Goal: Transaction & Acquisition: Purchase product/service

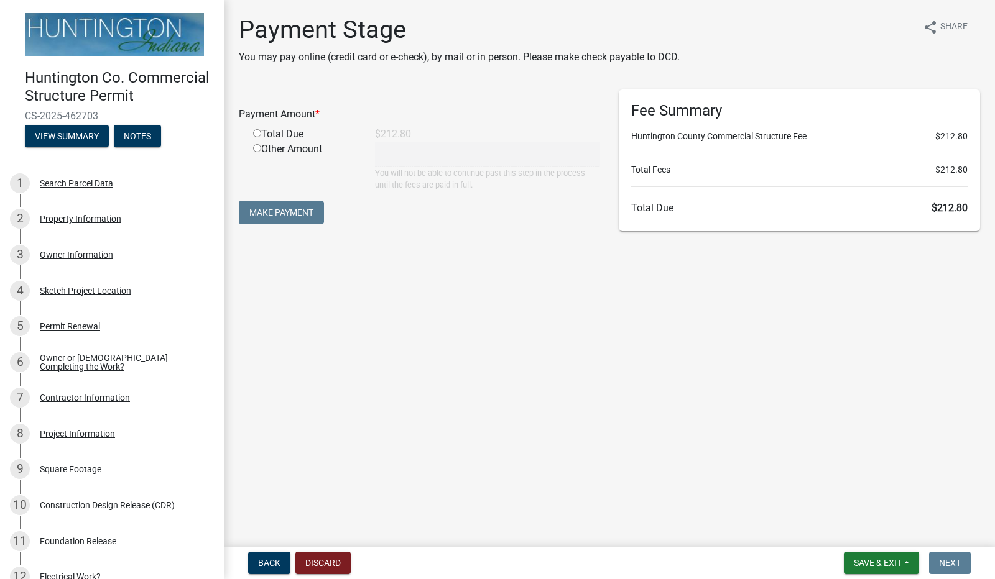
click at [257, 136] on input "radio" at bounding box center [257, 133] width 8 height 8
radio input "true"
type input "212.8"
click at [279, 210] on button "Make Payment" at bounding box center [281, 213] width 85 height 24
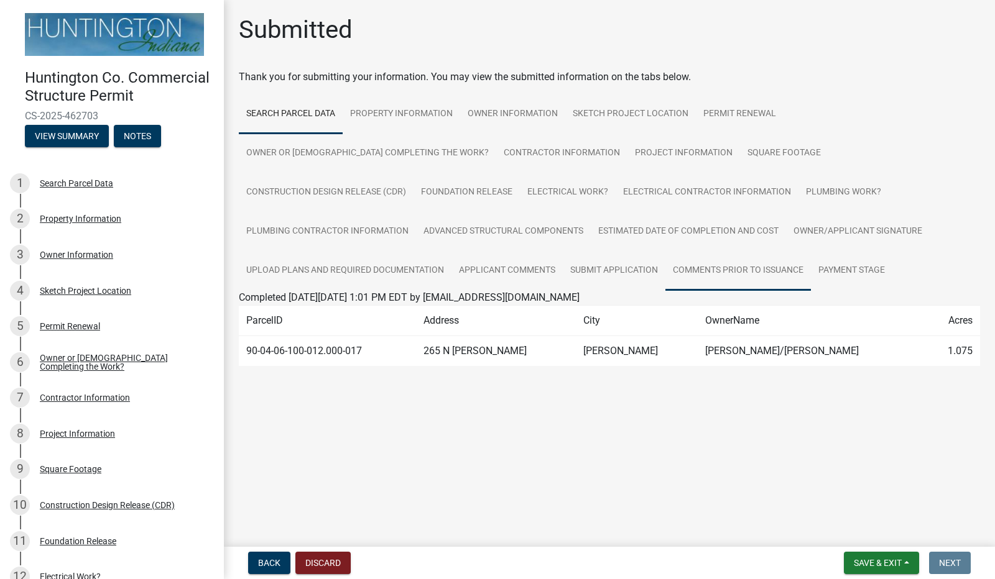
click at [665, 274] on link "Comments Prior to Issuance" at bounding box center [737, 271] width 145 height 40
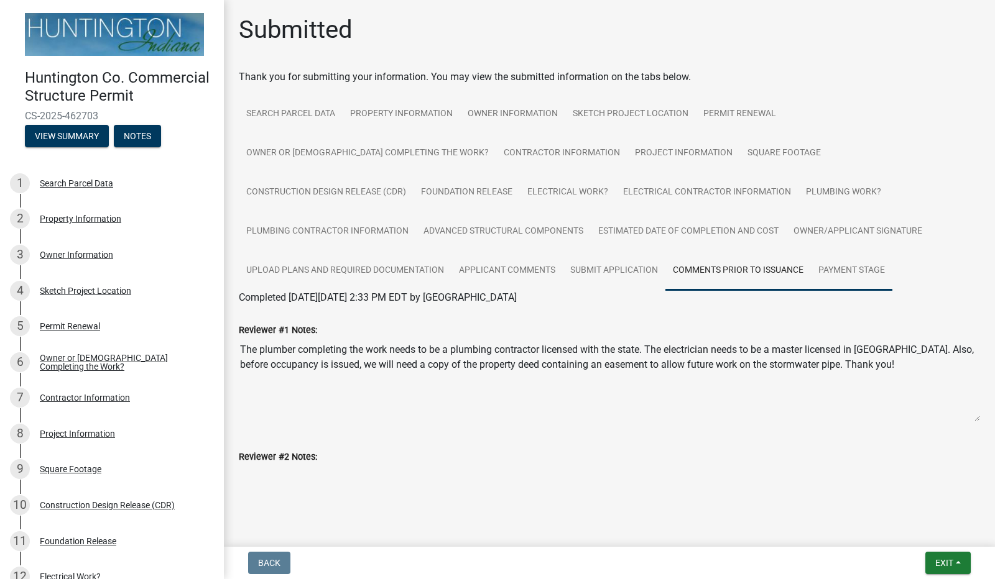
click at [811, 283] on link "Payment Stage" at bounding box center [851, 271] width 81 height 40
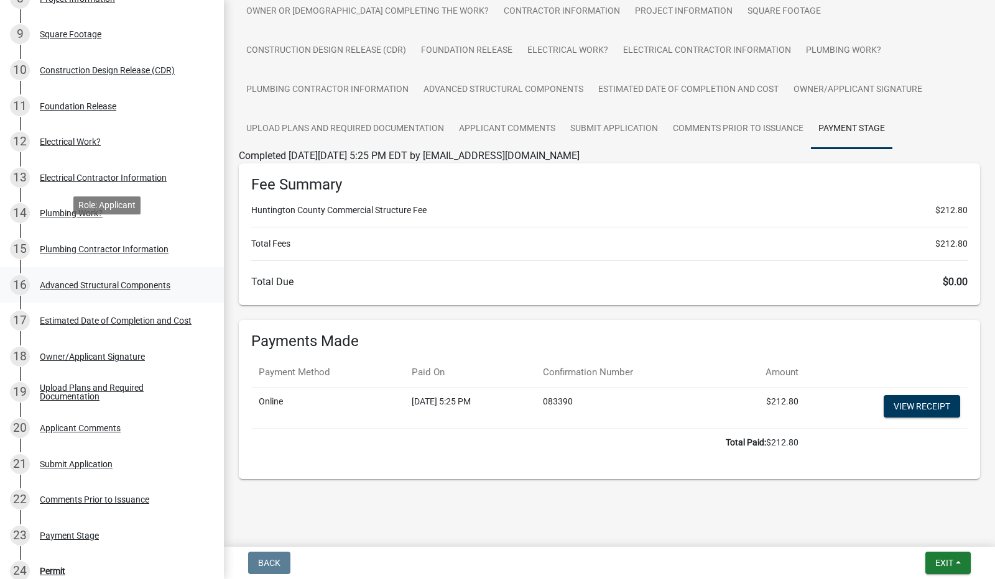
scroll to position [664, 0]
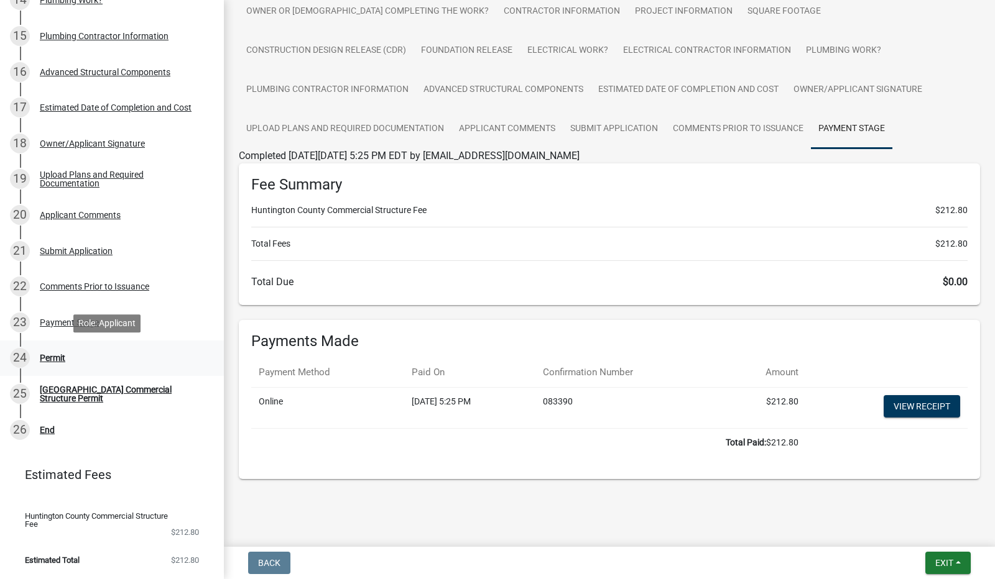
click at [54, 362] on div "Permit" at bounding box center [52, 358] width 25 height 9
click at [49, 355] on div "Permit" at bounding box center [52, 358] width 25 height 9
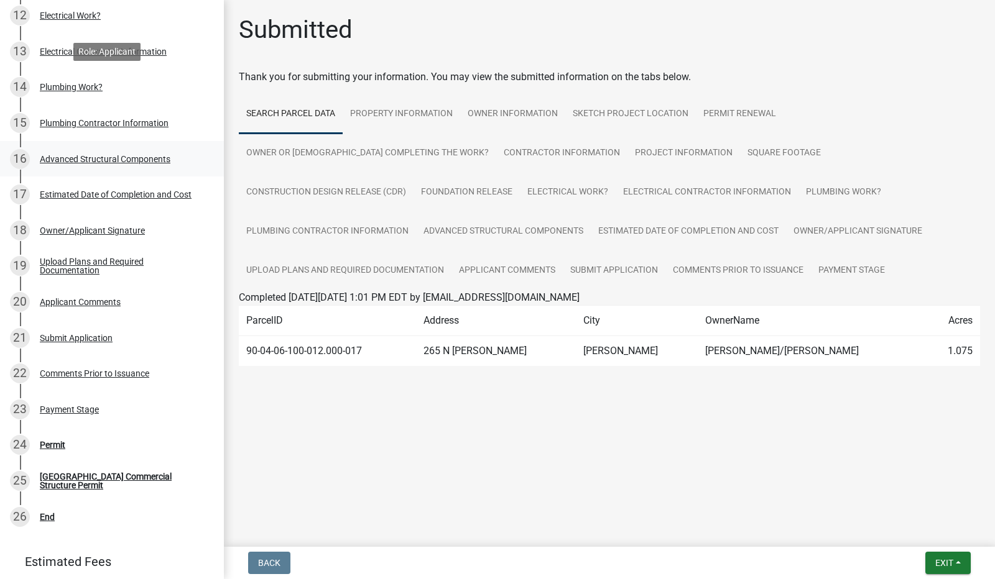
scroll to position [664, 0]
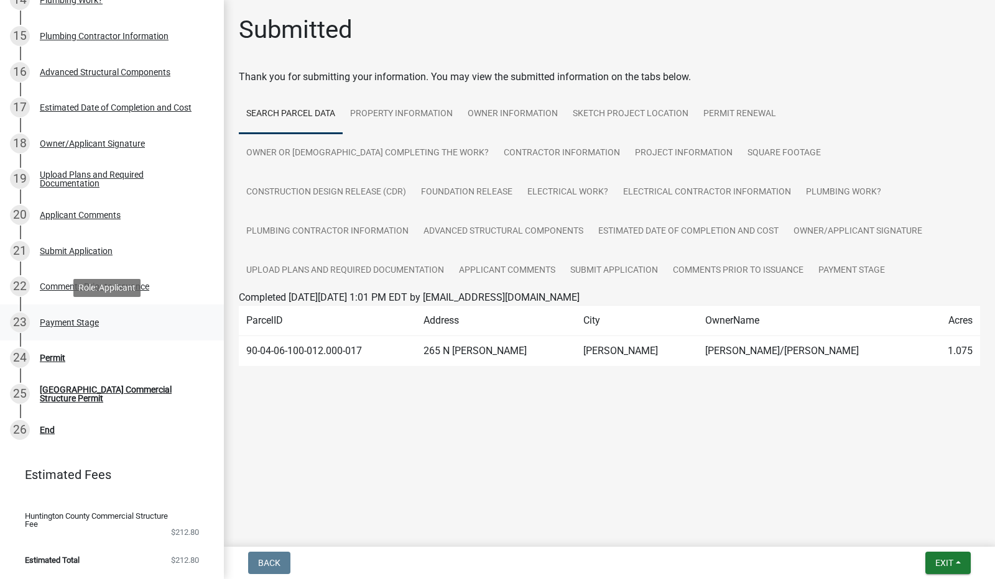
click at [52, 324] on div "Payment Stage" at bounding box center [69, 322] width 59 height 9
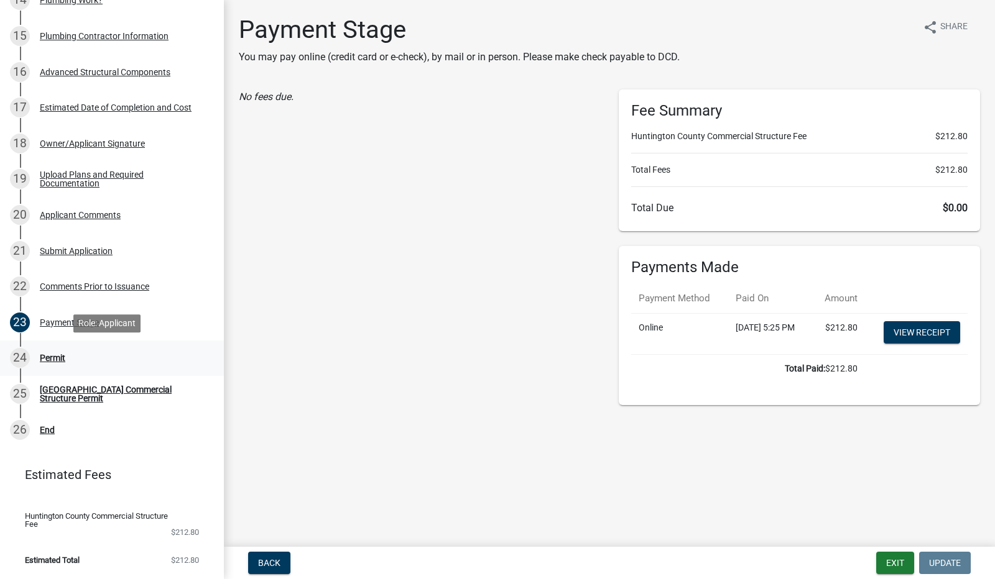
click at [58, 361] on div "Permit" at bounding box center [52, 358] width 25 height 9
click at [18, 364] on div "24" at bounding box center [20, 358] width 20 height 20
click at [37, 399] on div "25 Huntington County Commercial Structure Permit" at bounding box center [107, 394] width 194 height 20
click at [30, 431] on div "26 End" at bounding box center [107, 430] width 194 height 20
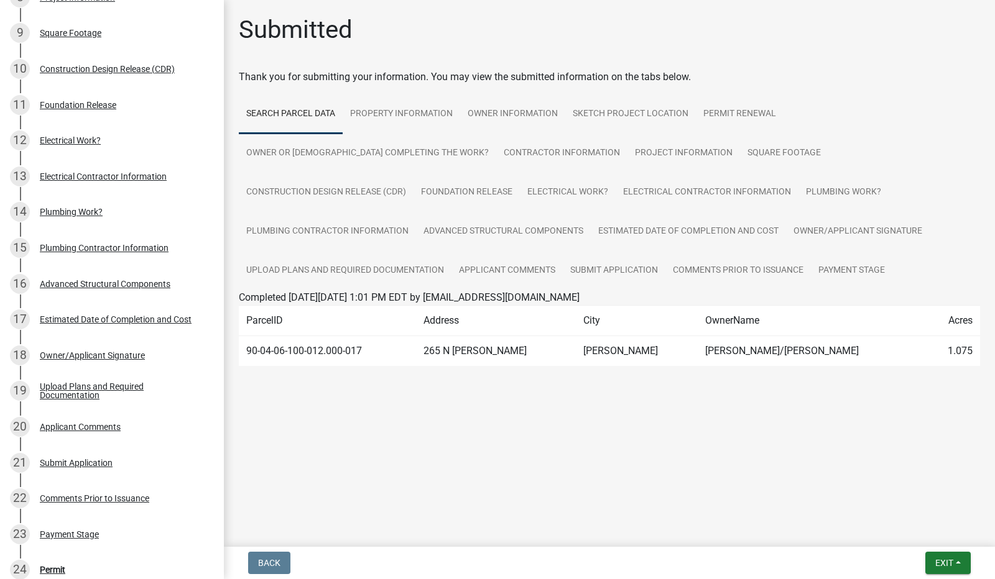
scroll to position [664, 0]
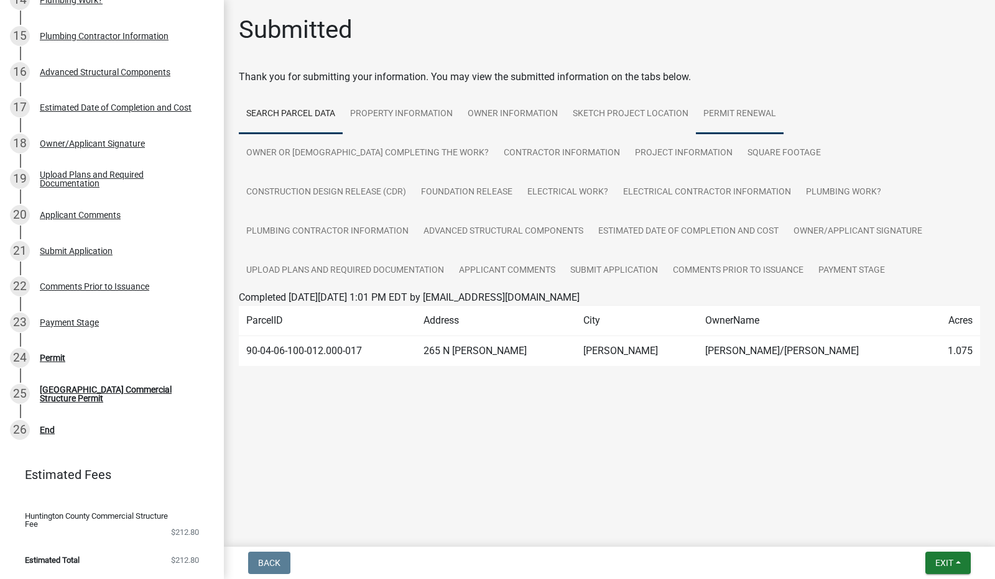
click at [747, 122] on link "Permit Renewal" at bounding box center [740, 114] width 88 height 40
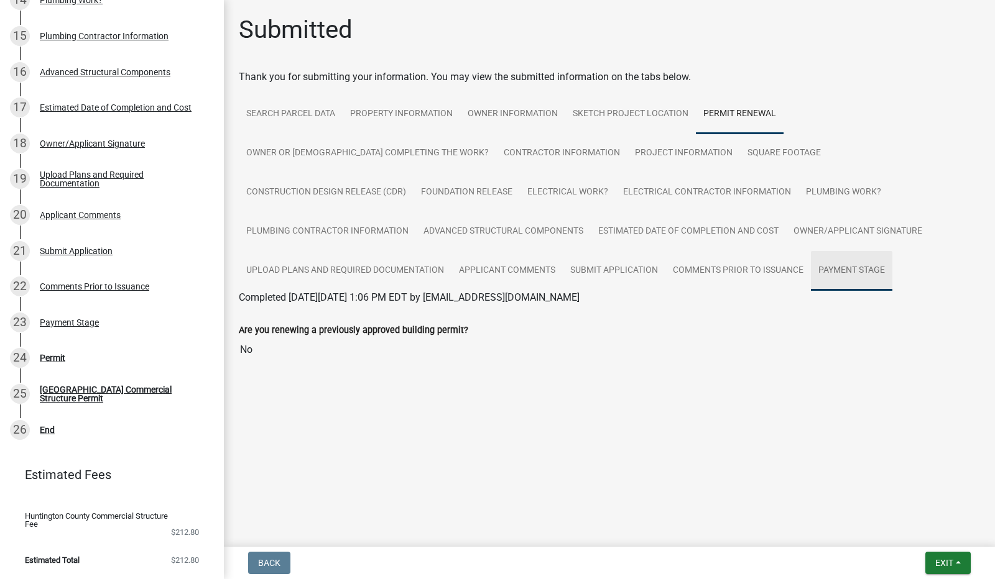
click at [811, 263] on link "Payment Stage" at bounding box center [851, 271] width 81 height 40
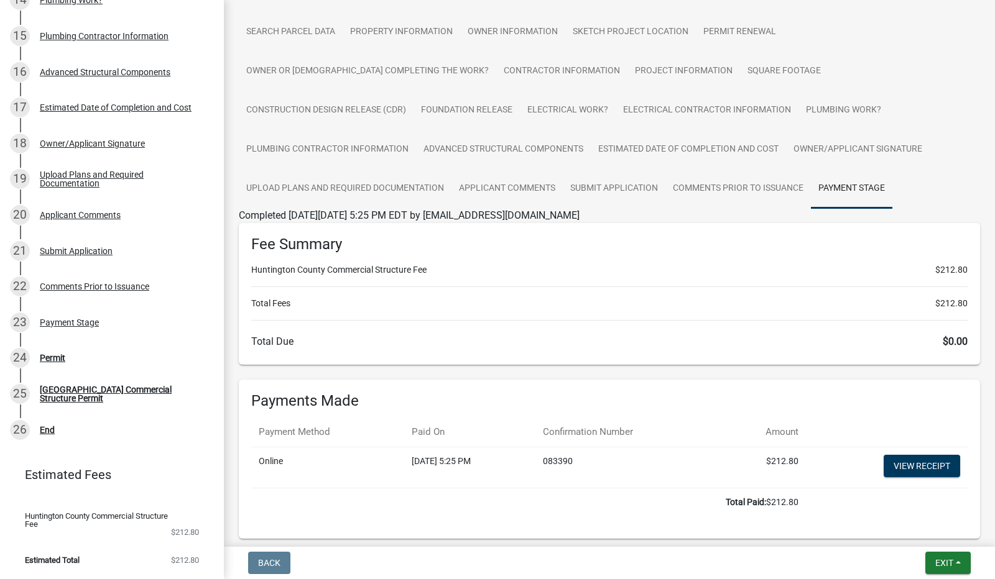
scroll to position [142, 0]
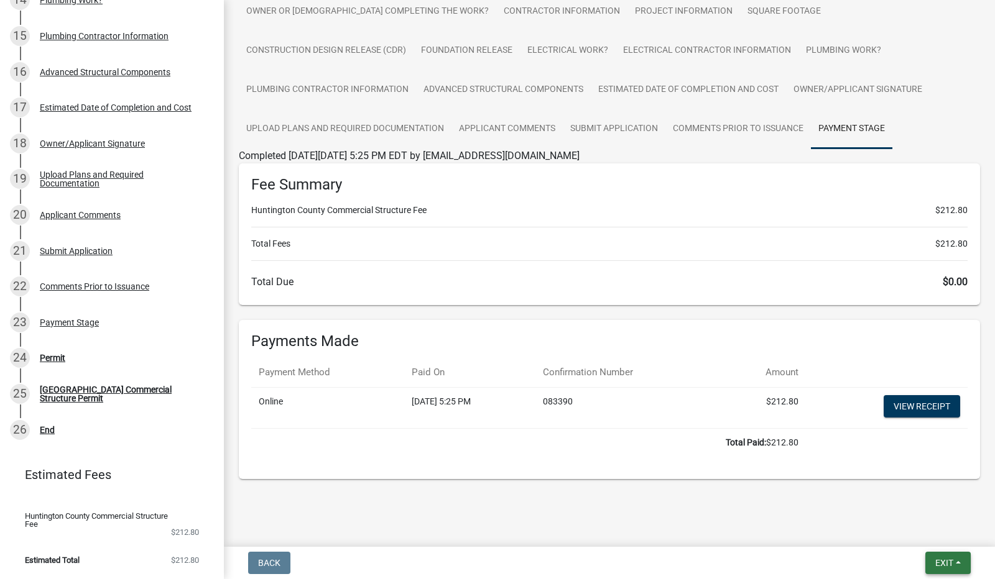
click at [945, 560] on span "Exit" at bounding box center [944, 563] width 18 height 10
click at [757, 517] on main "Submitted Thank you for submitting your information. You may view the submitted…" at bounding box center [609, 271] width 771 height 542
